Goal: Transaction & Acquisition: Purchase product/service

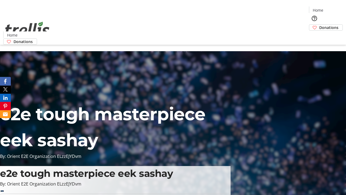
click at [320, 25] on span "Donations" at bounding box center [329, 28] width 19 height 6
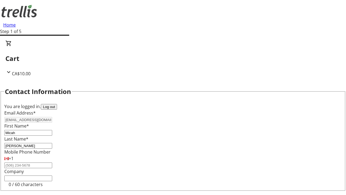
select select "BC"
select select "CA"
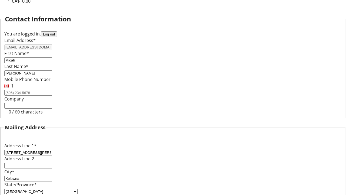
type input "V1Y 0C2"
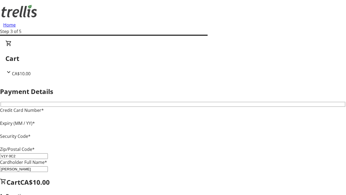
type input "V1Y 0C2"
